Goal: Transaction & Acquisition: Purchase product/service

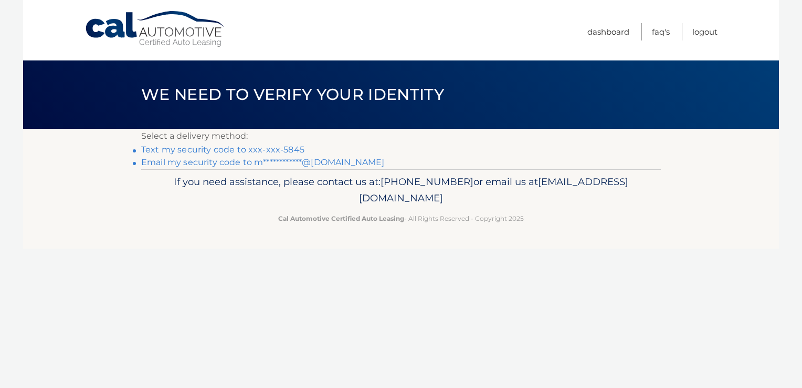
click at [200, 162] on link "**********" at bounding box center [262, 162] width 243 height 10
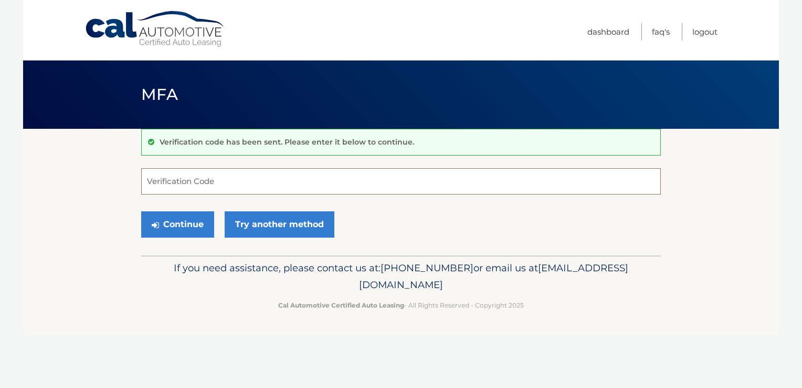
click at [201, 190] on input "Verification Code" at bounding box center [401, 181] width 520 height 26
paste input "172892"
type input "172892"
click at [185, 219] on button "Continue" at bounding box center [177, 224] width 73 height 26
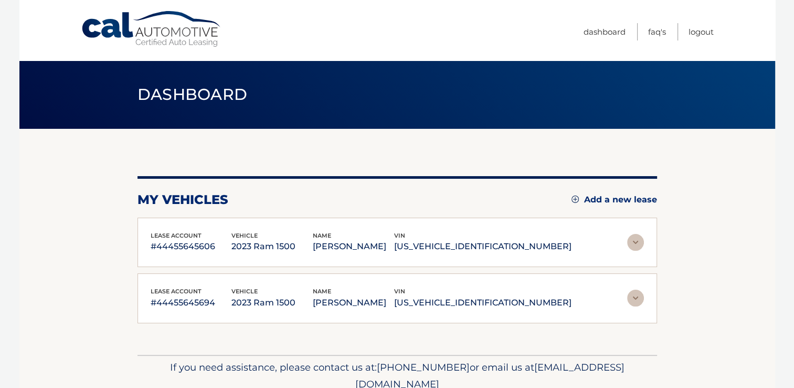
click at [277, 253] on p "2023 Ram 1500" at bounding box center [272, 246] width 81 height 15
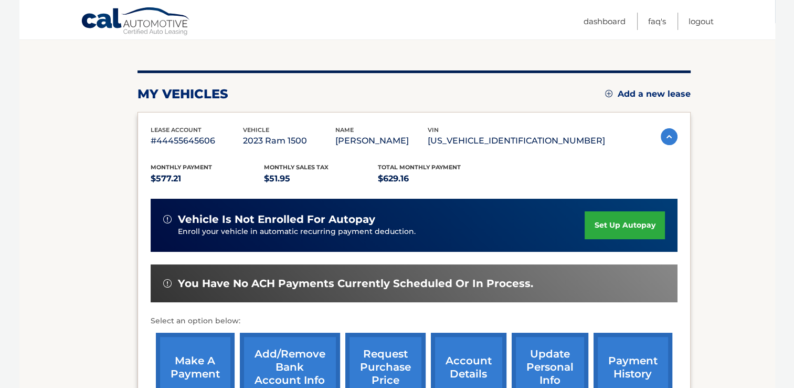
scroll to position [158, 0]
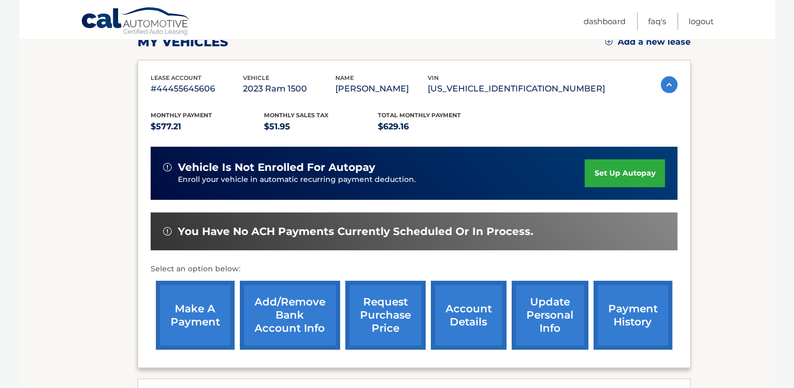
click at [206, 320] on link "make a payment" at bounding box center [195, 314] width 79 height 69
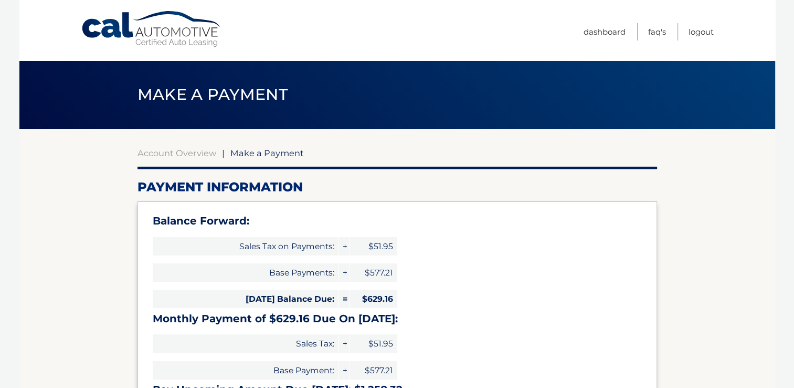
select select "MmI0YWVmYzgtNzc2NS00ZDQwLWFjNjMtZTUxZjIyMjNkYTE1"
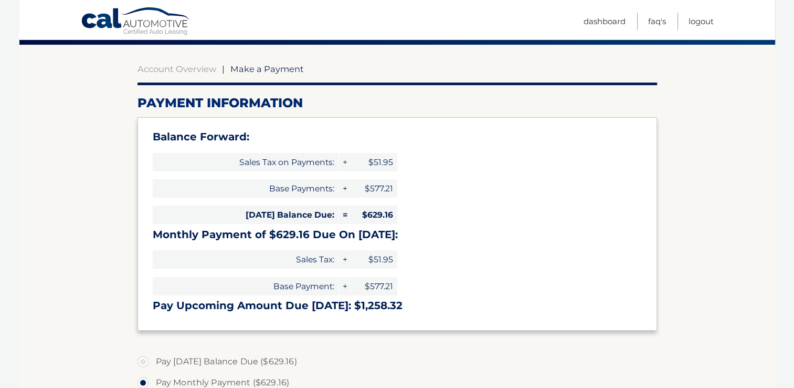
scroll to position [158, 0]
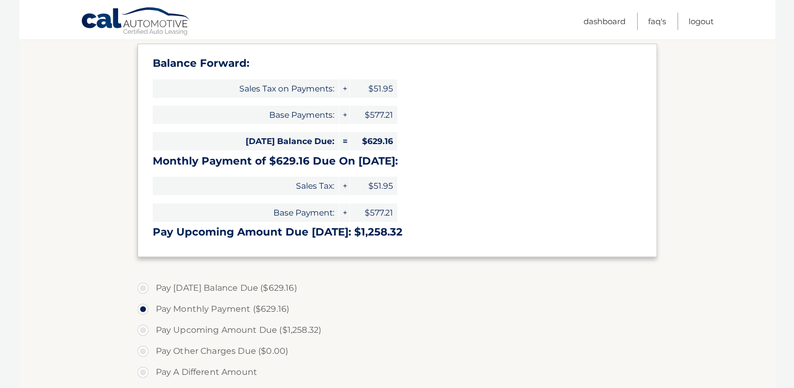
click at [144, 288] on label "Pay [DATE] Balance Due ($629.16)" at bounding box center [398, 287] width 520 height 21
click at [144, 288] on input "Pay [DATE] Balance Due ($629.16)" at bounding box center [147, 285] width 11 height 17
radio input "true"
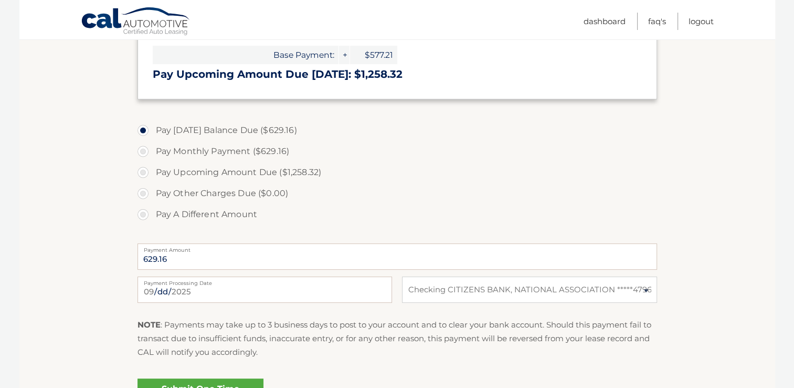
click at [139, 148] on label "Pay Monthly Payment ($629.16)" at bounding box center [398, 151] width 520 height 21
click at [142, 148] on input "Pay Monthly Payment ($629.16)" at bounding box center [147, 149] width 11 height 17
radio input "true"
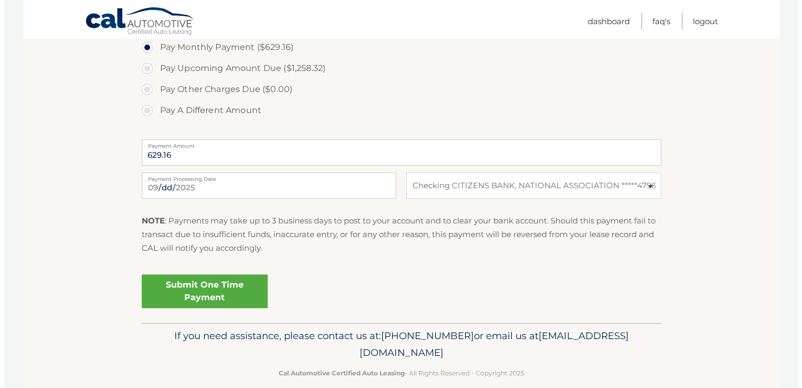
scroll to position [420, 0]
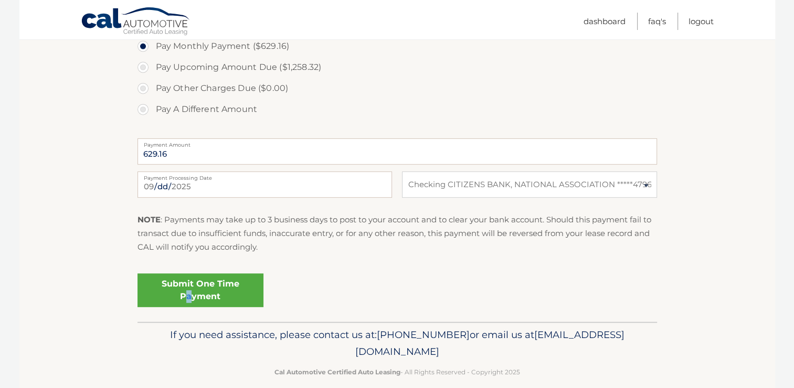
click at [189, 293] on link "Submit One Time Payment" at bounding box center [201, 290] width 126 height 34
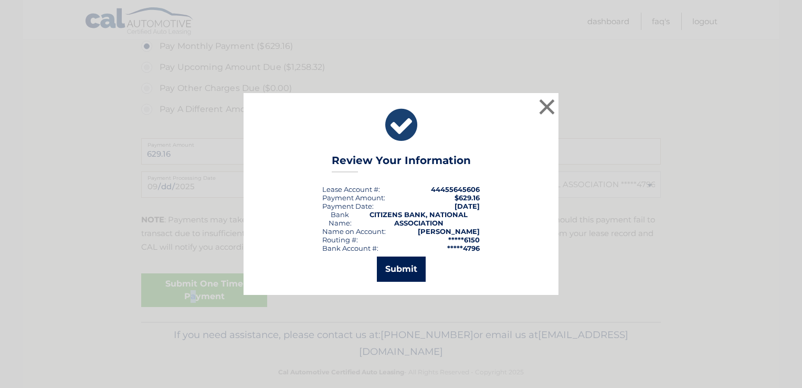
click at [391, 273] on button "Submit" at bounding box center [401, 268] width 49 height 25
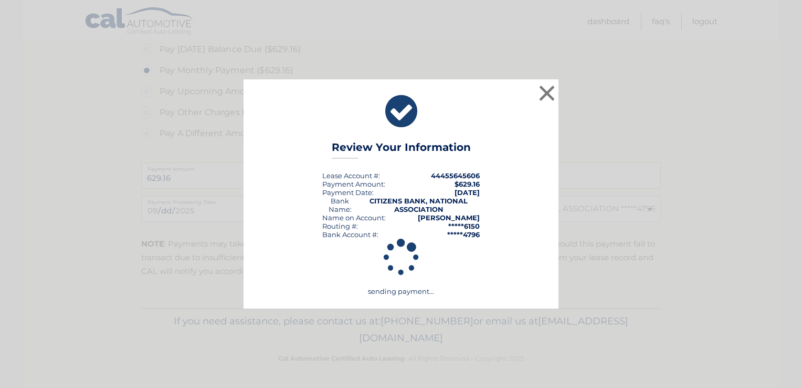
scroll to position [395, 0]
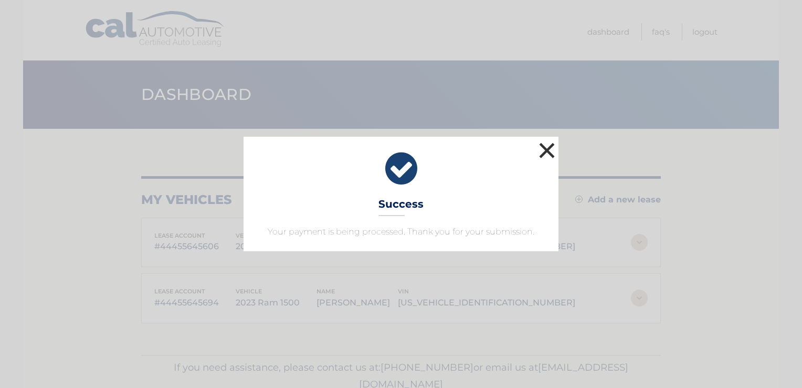
click at [546, 151] on button "×" at bounding box center [547, 150] width 21 height 21
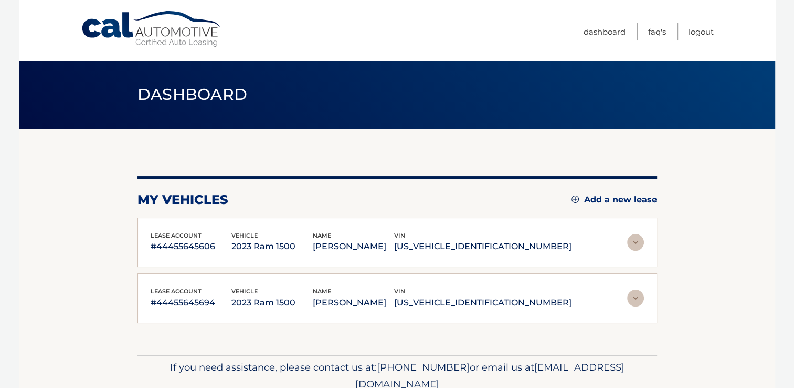
click at [634, 295] on img at bounding box center [636, 297] width 17 height 17
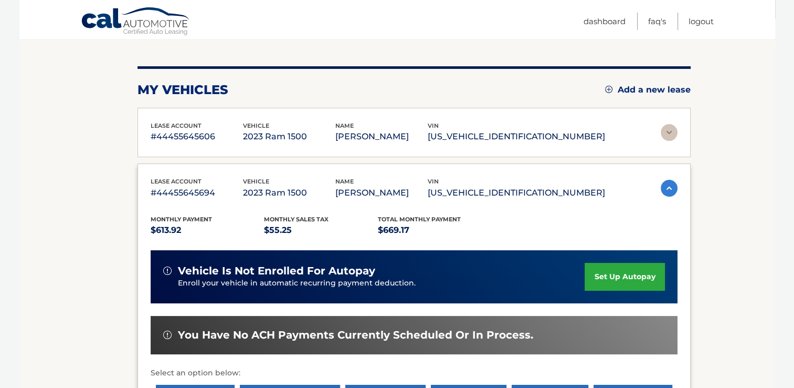
scroll to position [210, 0]
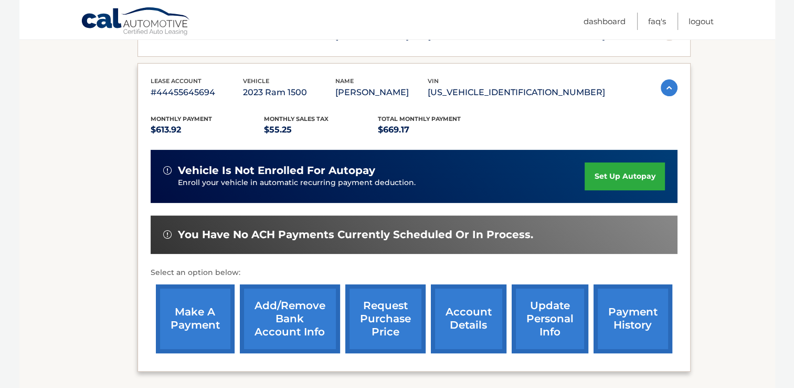
click at [199, 322] on link "make a payment" at bounding box center [195, 318] width 79 height 69
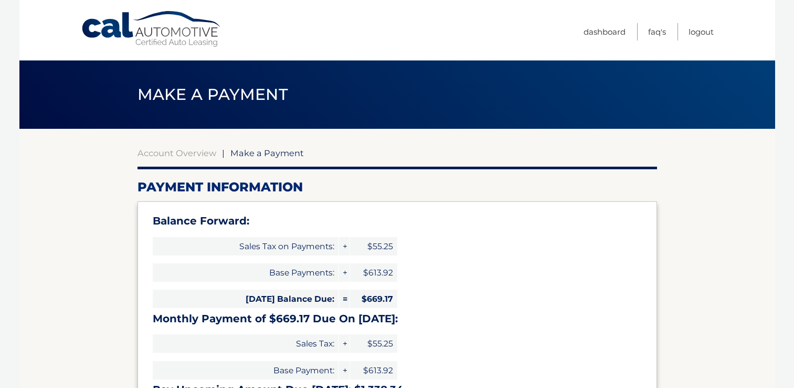
select select "ZDNmYzBiYjMtM2JhYi00YTZhLWJkMDUtZGQ2YjkwMzlmYTgw"
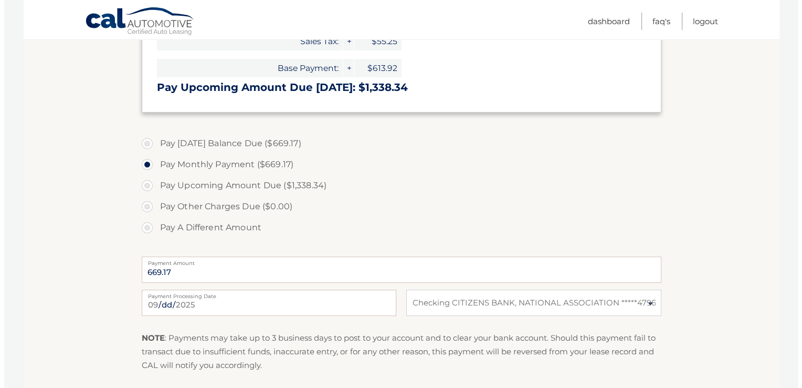
scroll to position [368, 0]
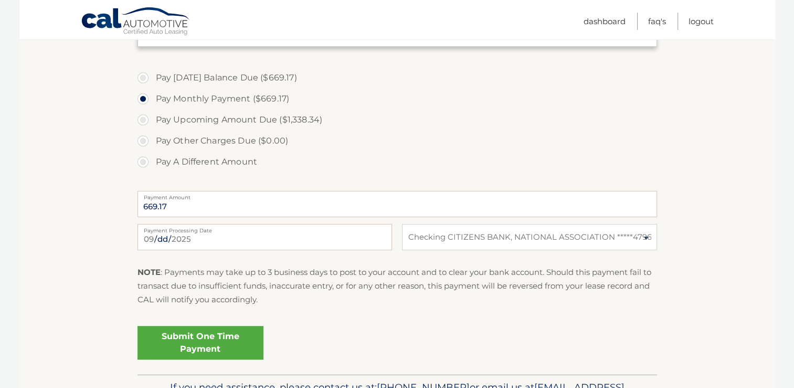
click at [206, 342] on link "Submit One Time Payment" at bounding box center [201, 343] width 126 height 34
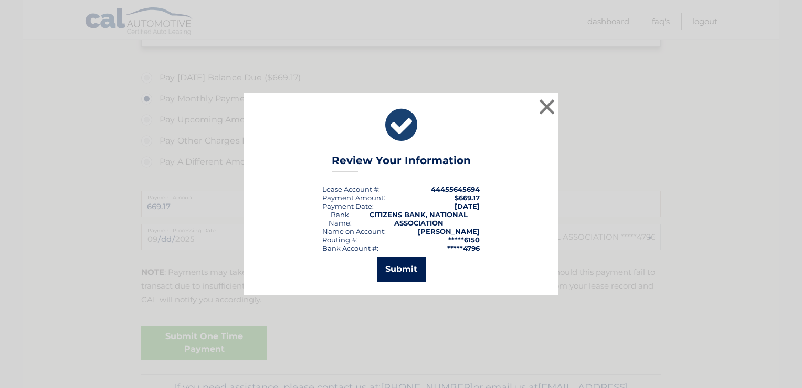
click at [400, 262] on button "Submit" at bounding box center [401, 268] width 49 height 25
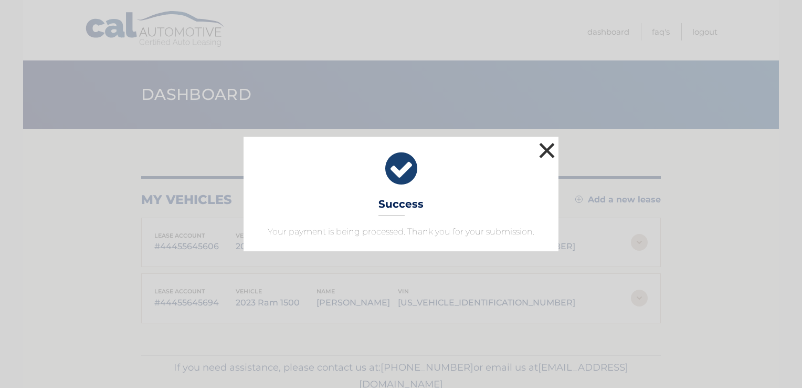
click at [552, 150] on button "×" at bounding box center [547, 150] width 21 height 21
